Goal: Information Seeking & Learning: Learn about a topic

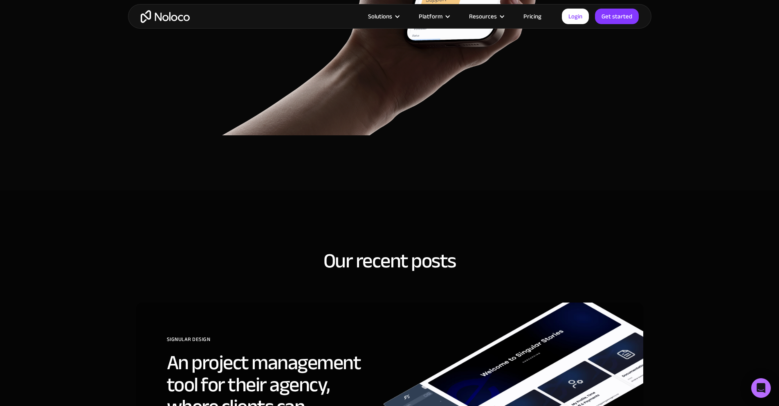
scroll to position [3108, 0]
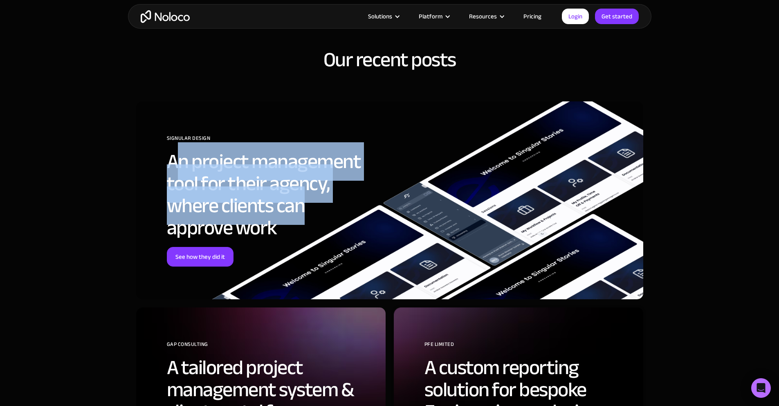
drag, startPoint x: 175, startPoint y: 145, endPoint x: 531, endPoint y: 193, distance: 358.7
click at [519, 193] on div "SIGNULAR DESIGN An project management tool for their agency, where clients can …" at bounding box center [389, 200] width 507 height 198
click at [671, 199] on section "Our recent posts SIGNULAR DESIGN An project management tool for their agency, w…" at bounding box center [389, 349] width 779 height 720
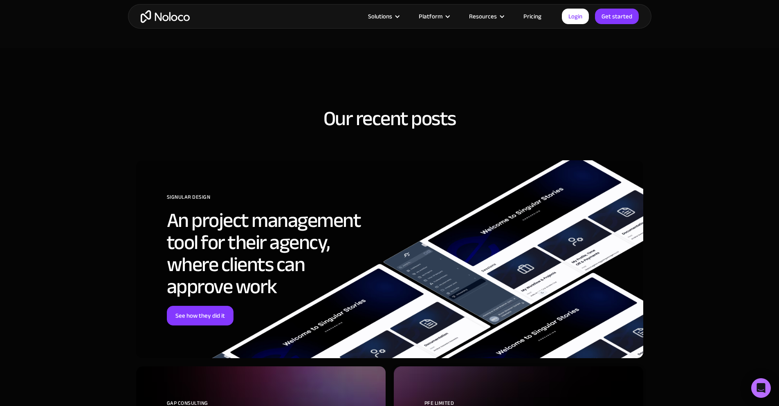
scroll to position [3067, 0]
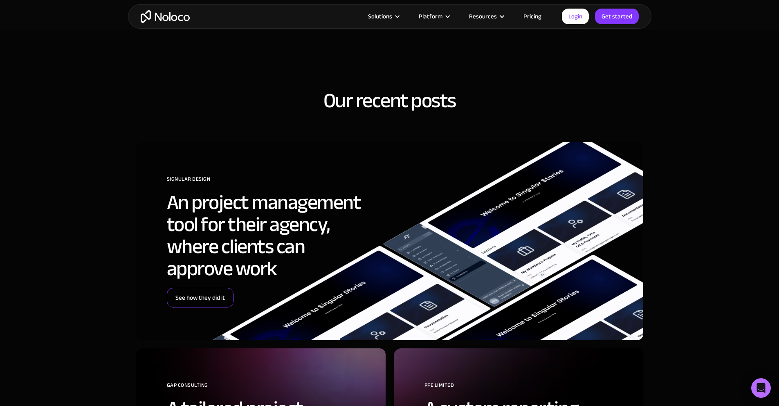
click at [198, 288] on link "See how they did it" at bounding box center [200, 298] width 67 height 20
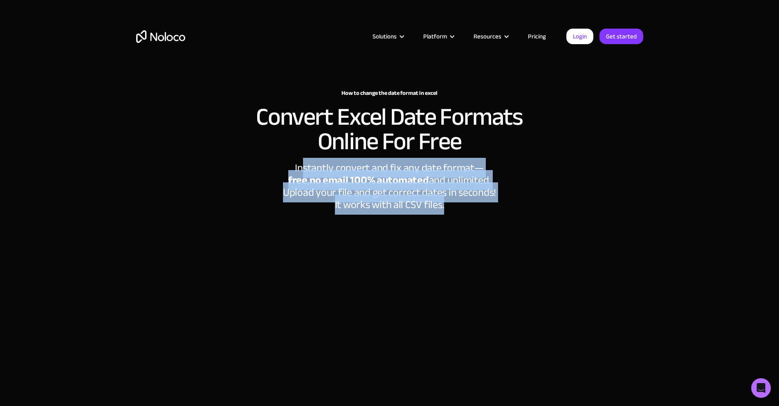
drag, startPoint x: 303, startPoint y: 163, endPoint x: 506, endPoint y: 202, distance: 206.6
click at [506, 202] on div "Instantly convert and fix any date format— ‍ free , no email , 100% automated a…" at bounding box center [389, 186] width 245 height 49
drag, startPoint x: 475, startPoint y: 203, endPoint x: 264, endPoint y: 169, distance: 214.1
click at [264, 169] on div "How to change the date format in excel Convert Excel Date Formats Online For Fr…" at bounding box center [389, 290] width 523 height 416
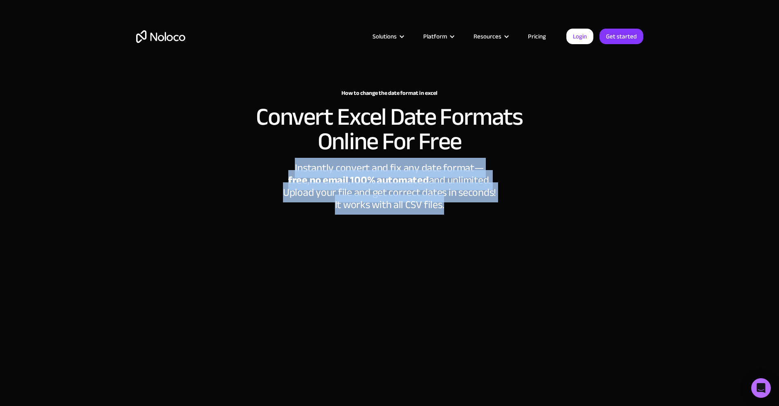
click at [264, 169] on div "How to change the date format in excel Convert Excel Date Formats Online For Fr…" at bounding box center [389, 290] width 523 height 416
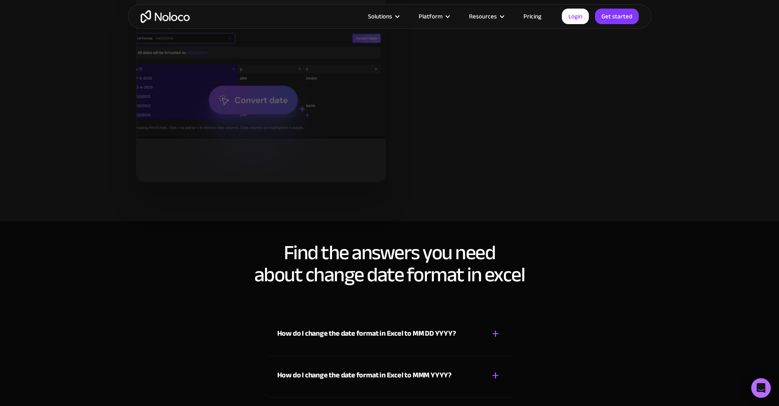
scroll to position [2045, 0]
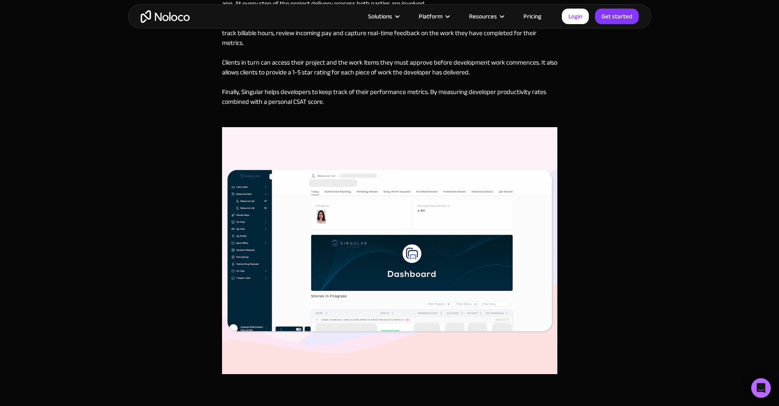
scroll to position [1595, 0]
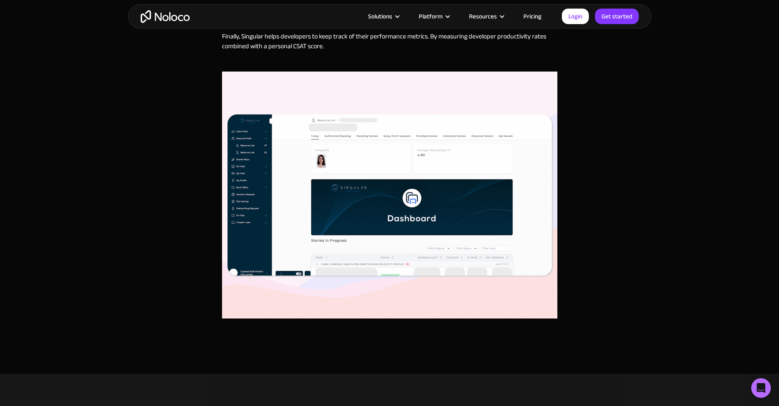
click at [391, 229] on img at bounding box center [389, 195] width 335 height 247
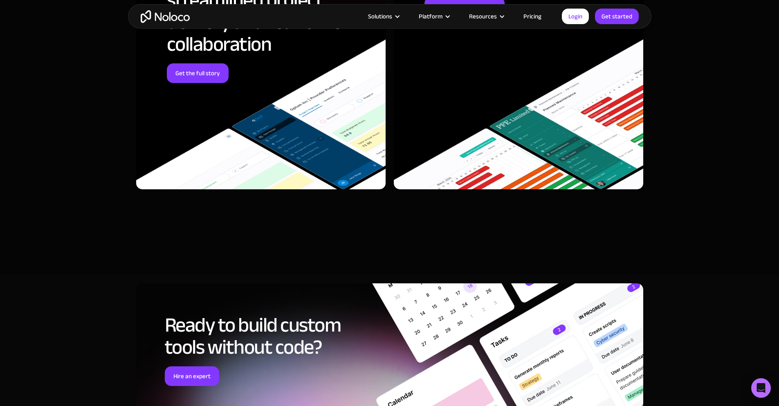
scroll to position [3108, 0]
